Goal: Transaction & Acquisition: Purchase product/service

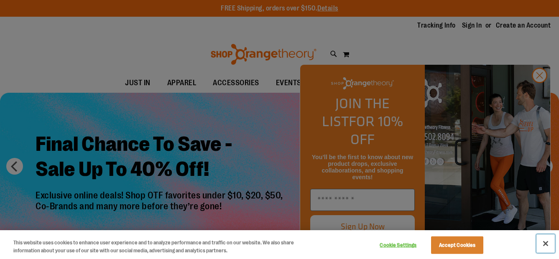
click at [546, 244] on button "Close" at bounding box center [546, 244] width 18 height 18
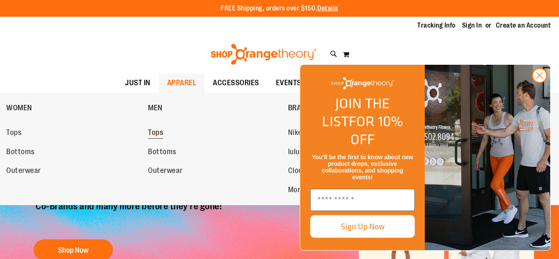
click at [155, 135] on span "Tops" at bounding box center [155, 133] width 15 height 10
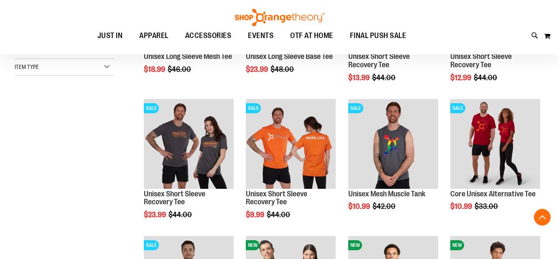
scroll to position [209, 0]
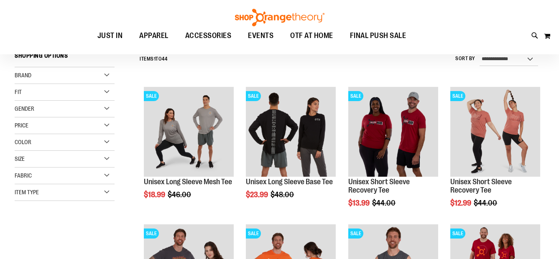
scroll to position [41, 0]
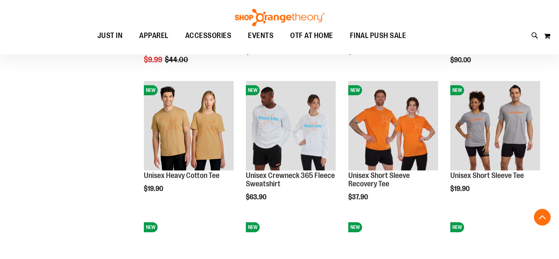
scroll to position [585, 0]
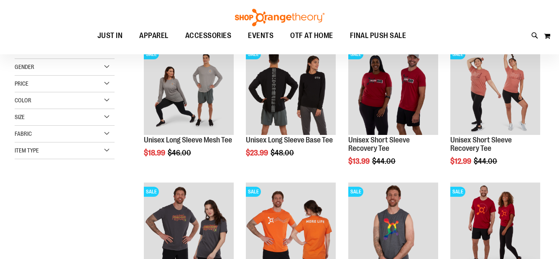
scroll to position [41, 0]
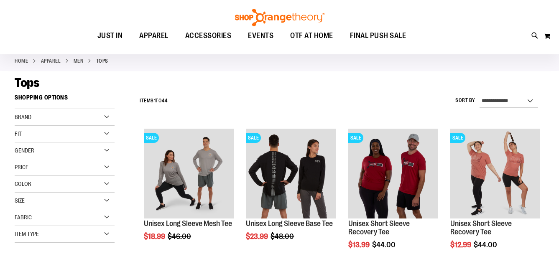
click at [31, 150] on span "Gender" at bounding box center [25, 150] width 20 height 7
click at [28, 169] on link "Men 6 items" at bounding box center [61, 168] width 96 height 9
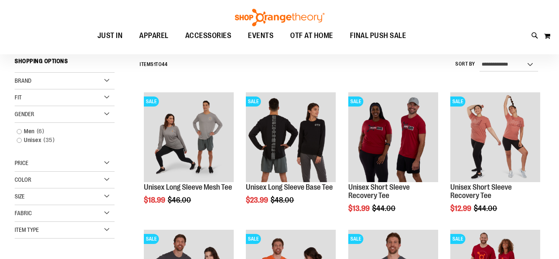
scroll to position [78, 0]
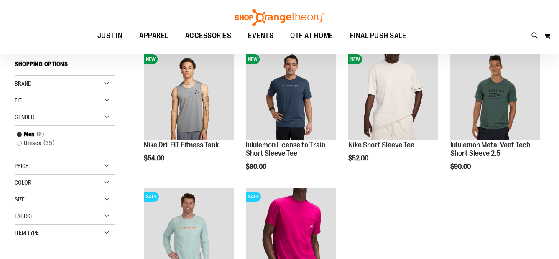
scroll to position [36, 0]
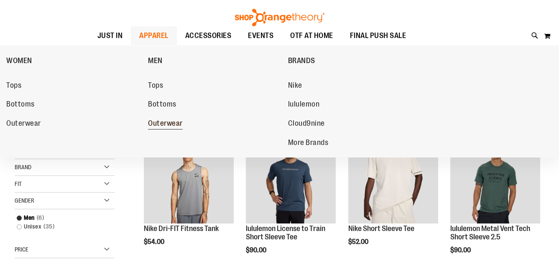
click at [158, 122] on span "Outerwear" at bounding box center [165, 124] width 35 height 10
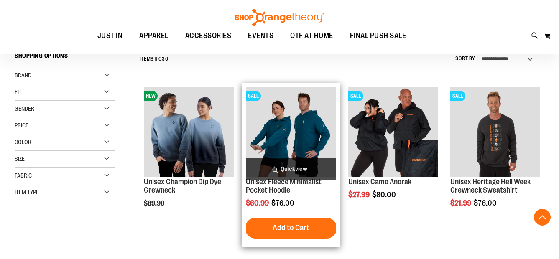
scroll to position [209, 0]
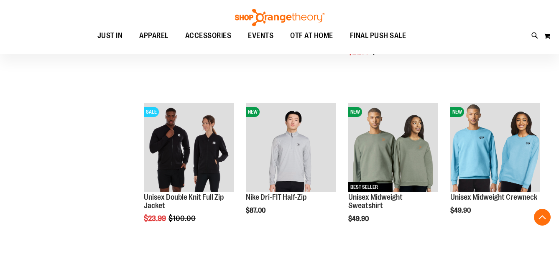
scroll to position [543, 0]
